Goal: Information Seeking & Learning: Learn about a topic

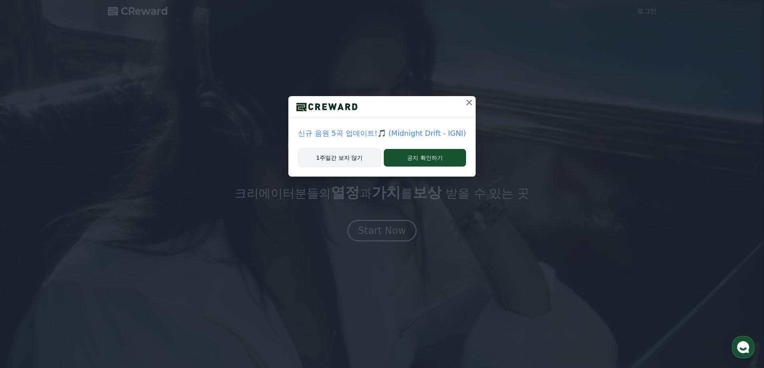
click at [373, 157] on button "1주일간 보지 않기" at bounding box center [339, 158] width 83 height 18
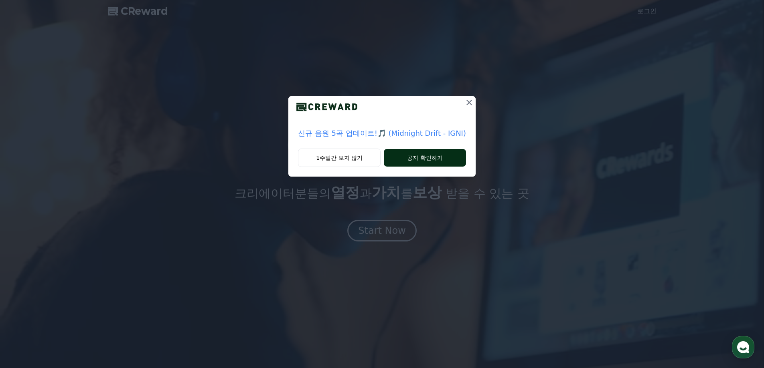
click at [421, 162] on button "공지 확인하기" at bounding box center [425, 158] width 82 height 18
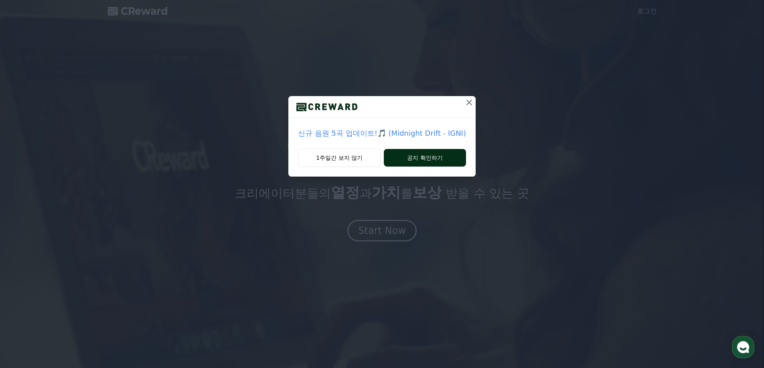
click at [423, 158] on button "공지 확인하기" at bounding box center [425, 158] width 82 height 18
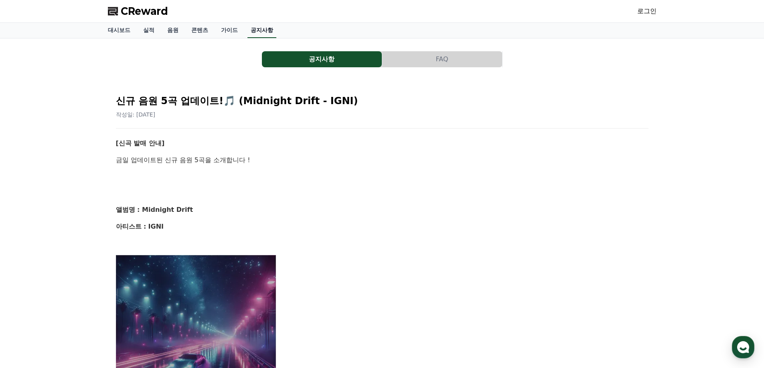
click at [255, 30] on link "공지사항" at bounding box center [261, 30] width 29 height 15
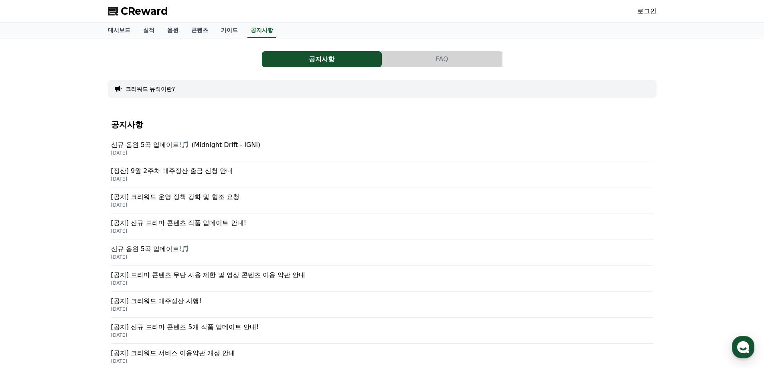
click at [227, 166] on div "[정산] 9월 2주차 매주정산 출금 신청 안내 [DATE]" at bounding box center [382, 175] width 542 height 26
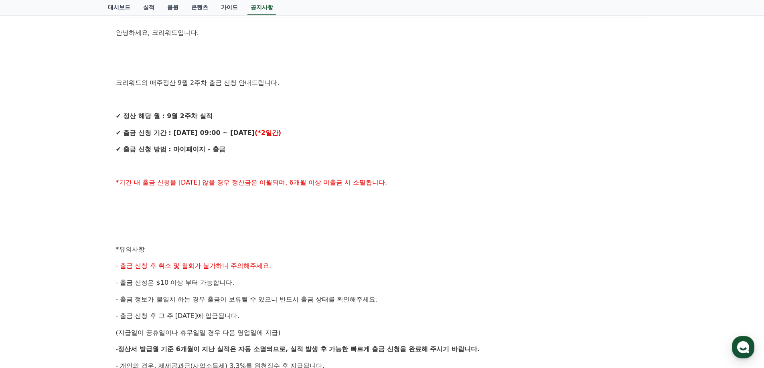
scroll to position [200, 0]
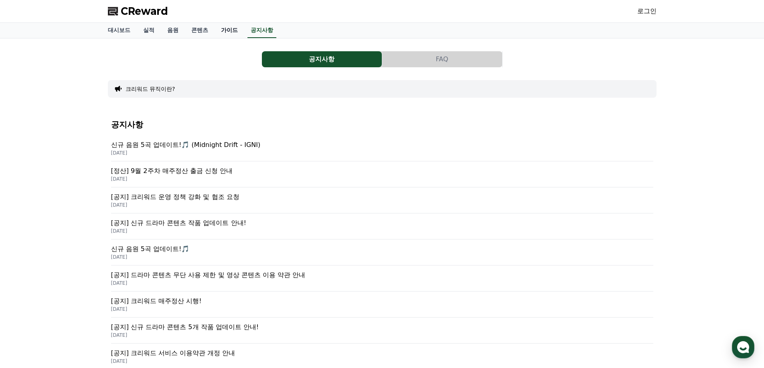
click at [231, 31] on link "가이드" at bounding box center [230, 30] width 30 height 15
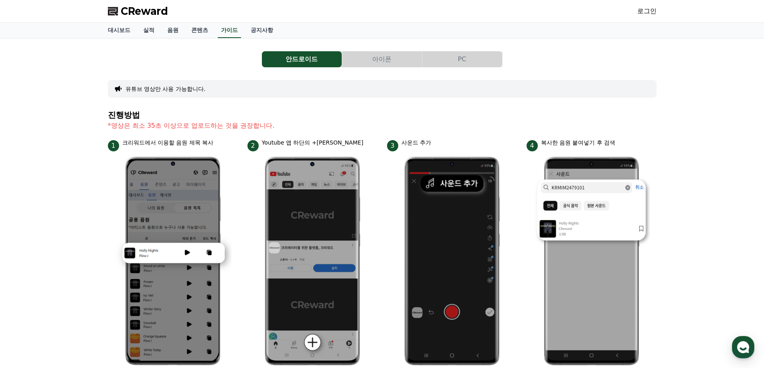
drag, startPoint x: 243, startPoint y: 177, endPoint x: 239, endPoint y: 72, distance: 105.1
click at [199, 30] on link "콘텐츠" at bounding box center [200, 30] width 30 height 15
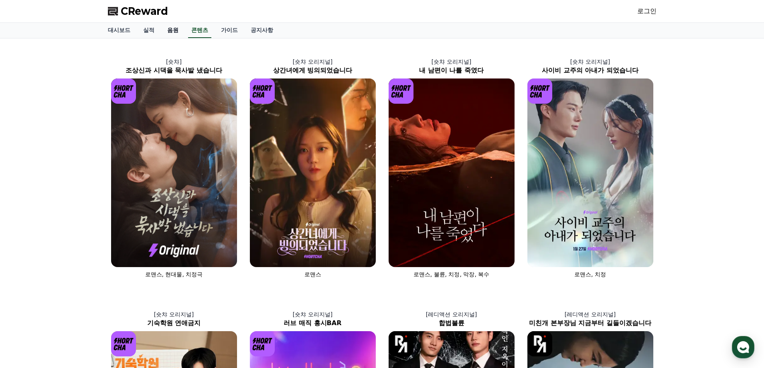
click at [169, 31] on link "음원" at bounding box center [173, 30] width 24 height 15
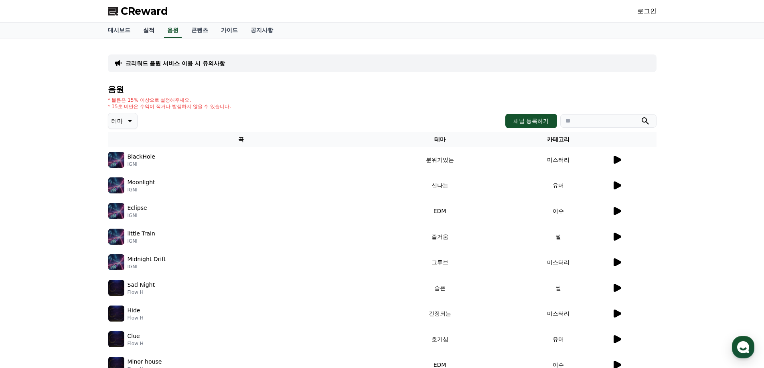
click at [148, 29] on link "실적" at bounding box center [149, 30] width 24 height 15
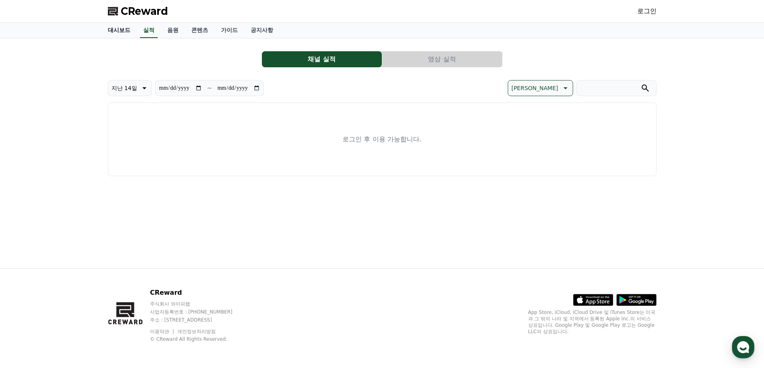
click at [119, 31] on link "대시보드" at bounding box center [118, 30] width 35 height 15
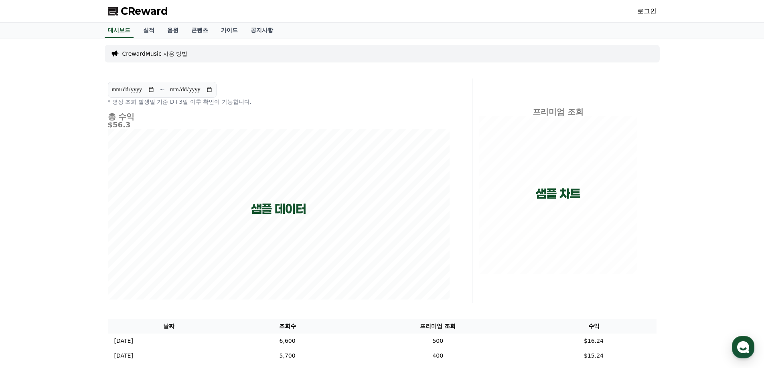
click at [153, 10] on span "CReward" at bounding box center [144, 11] width 47 height 13
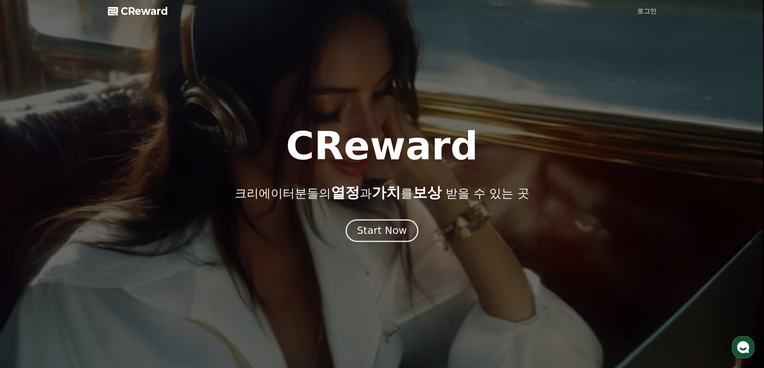
click at [387, 226] on div "Start Now" at bounding box center [382, 231] width 50 height 14
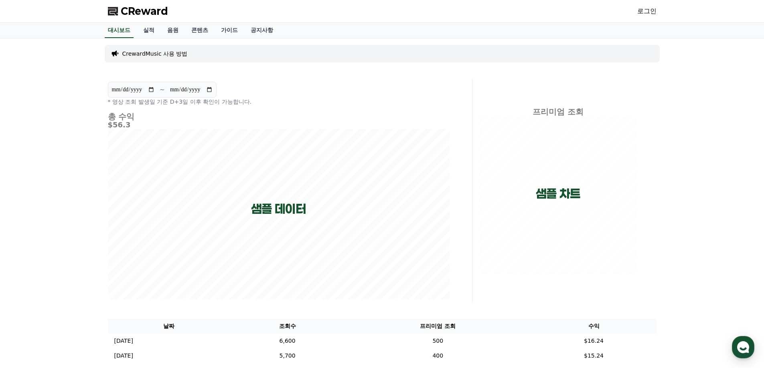
click at [182, 52] on p "CrewardMusic 사용 방법" at bounding box center [154, 54] width 65 height 8
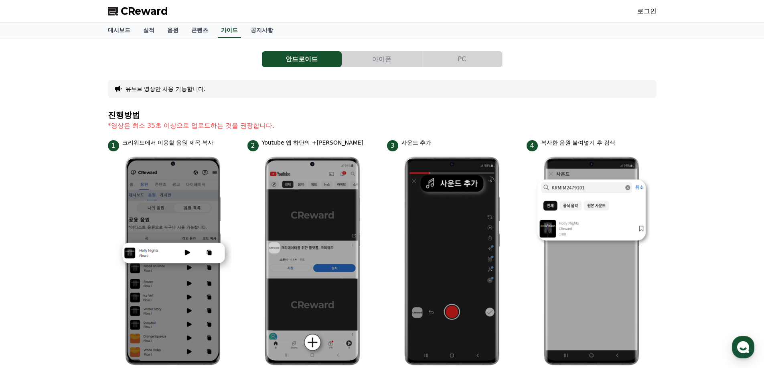
click at [487, 57] on button "PC" at bounding box center [462, 59] width 80 height 16
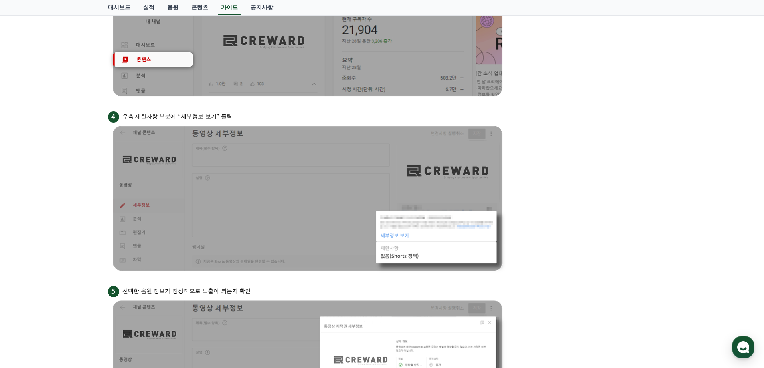
scroll to position [262, 0]
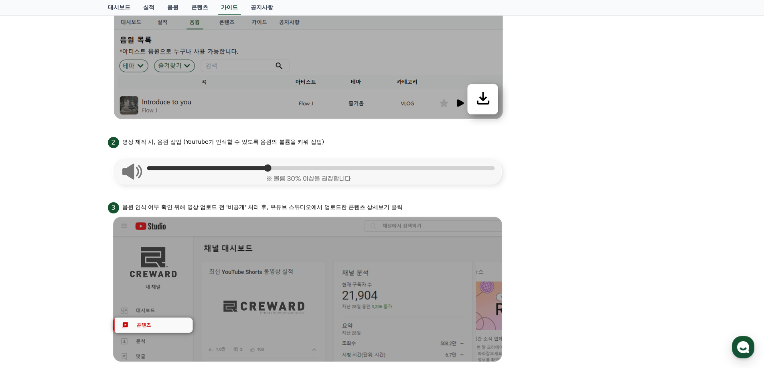
drag, startPoint x: 628, startPoint y: 207, endPoint x: 600, endPoint y: 81, distance: 129.9
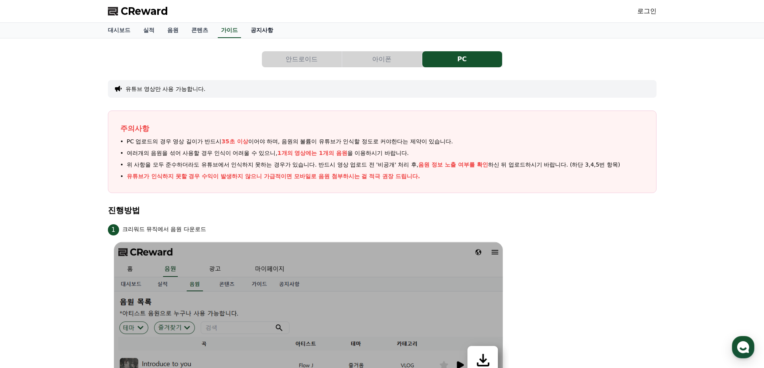
click at [249, 30] on link "공지사항" at bounding box center [261, 30] width 35 height 15
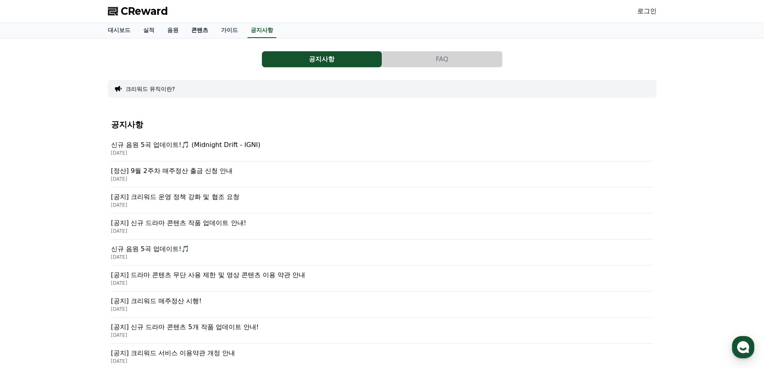
click at [205, 28] on link "콘텐츠" at bounding box center [200, 30] width 30 height 15
click at [170, 31] on link "음원" at bounding box center [173, 30] width 24 height 15
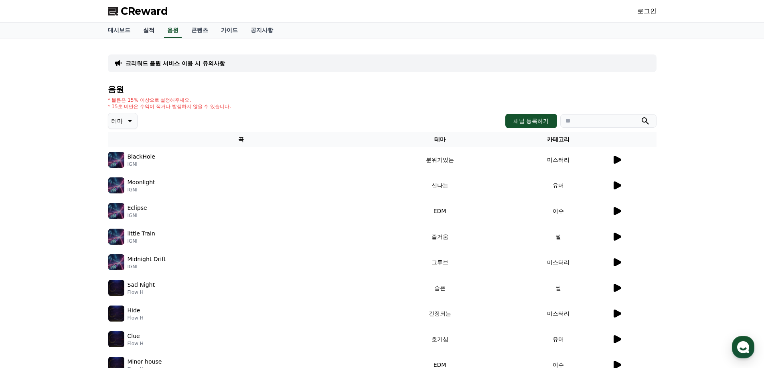
click at [143, 29] on link "실적" at bounding box center [149, 30] width 24 height 15
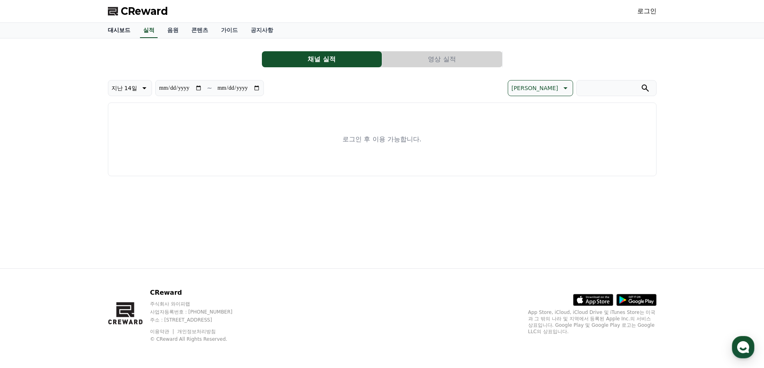
click at [120, 28] on link "대시보드" at bounding box center [118, 30] width 35 height 15
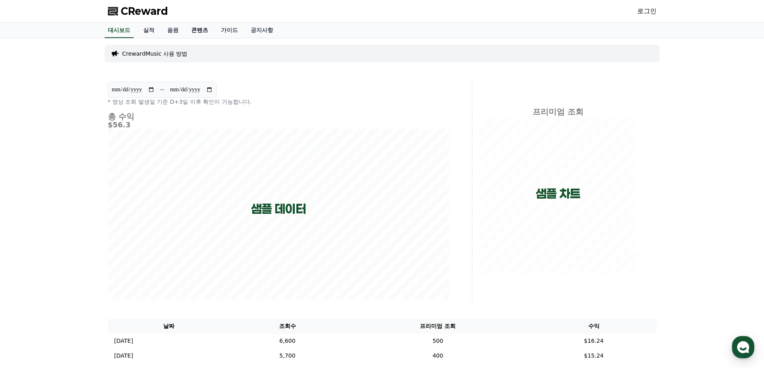
click at [185, 32] on link "콘텐츠" at bounding box center [200, 30] width 30 height 15
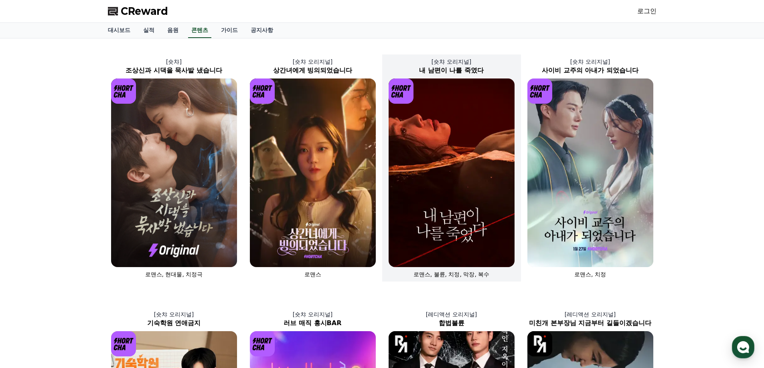
drag, startPoint x: 500, startPoint y: 237, endPoint x: 471, endPoint y: 76, distance: 163.5
click at [238, 30] on link "가이드" at bounding box center [230, 30] width 30 height 15
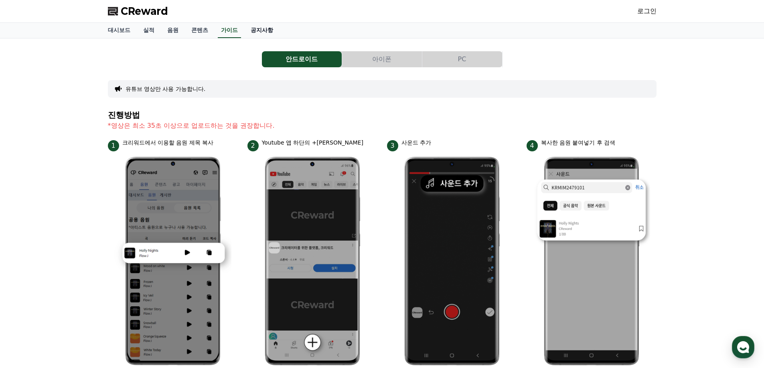
click at [263, 30] on link "공지사항" at bounding box center [261, 30] width 35 height 15
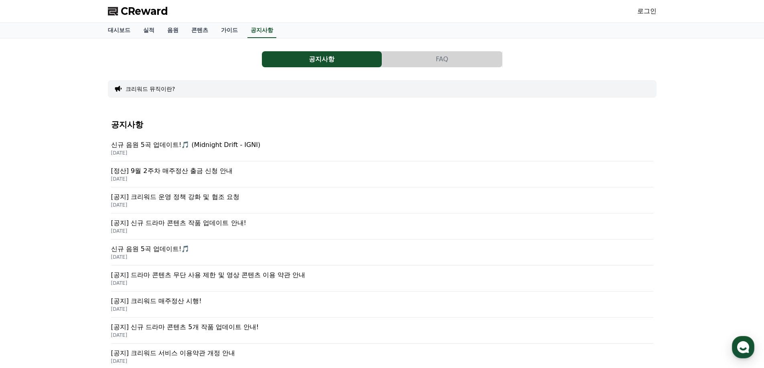
click at [171, 89] on button "크리워드 뮤직이란?" at bounding box center [151, 89] width 50 height 8
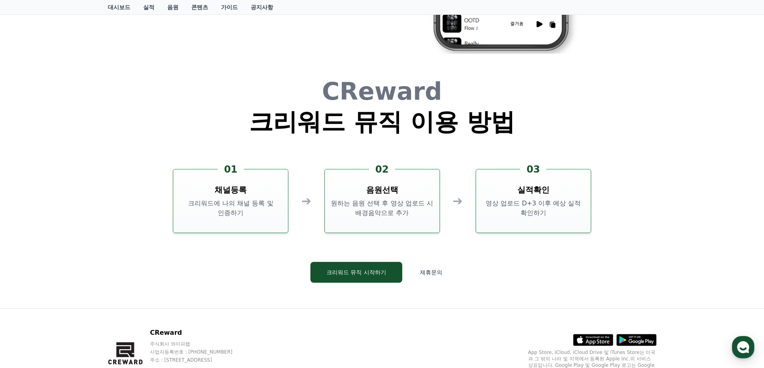
scroll to position [1842, 0]
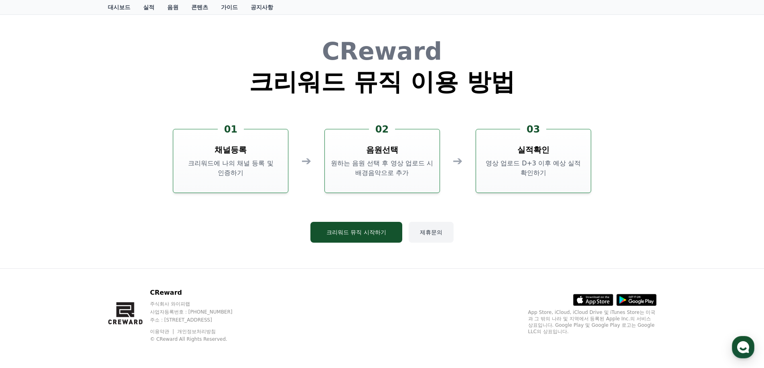
click at [422, 234] on button "제휴문의" at bounding box center [431, 232] width 45 height 21
click at [366, 233] on button "크리워드 뮤직 시작하기" at bounding box center [356, 232] width 92 height 21
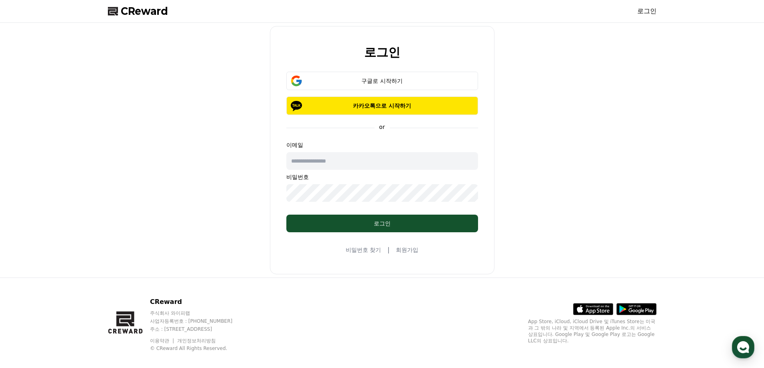
scroll to position [1842, 0]
